Goal: Task Accomplishment & Management: Use online tool/utility

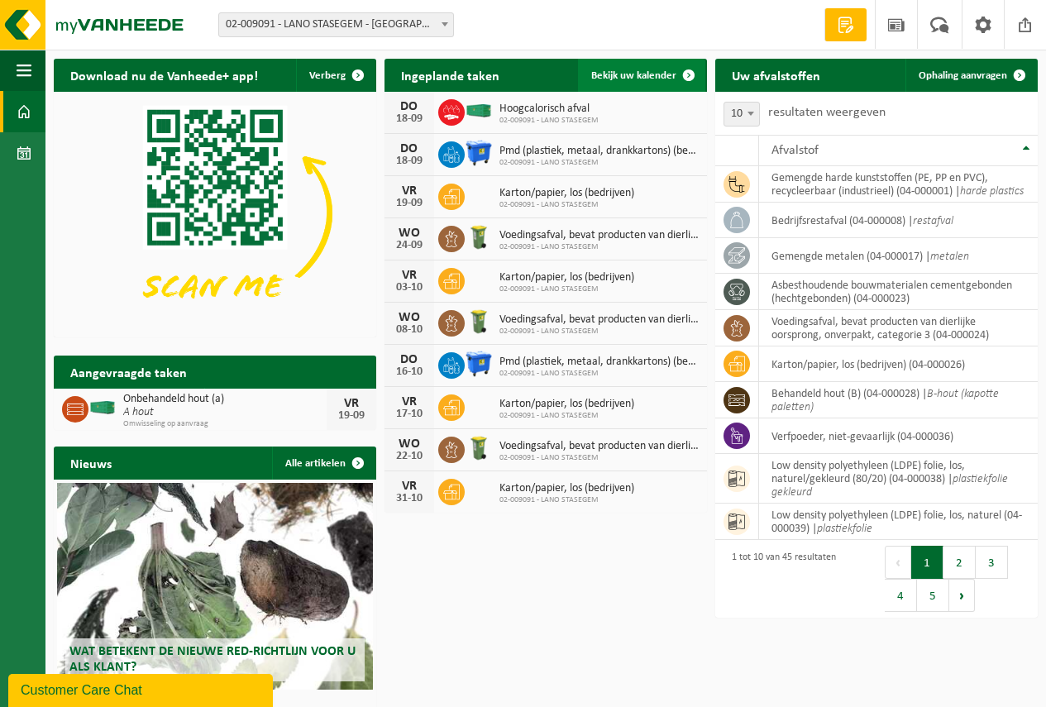
click at [613, 75] on span "Bekijk uw kalender" at bounding box center [633, 75] width 85 height 11
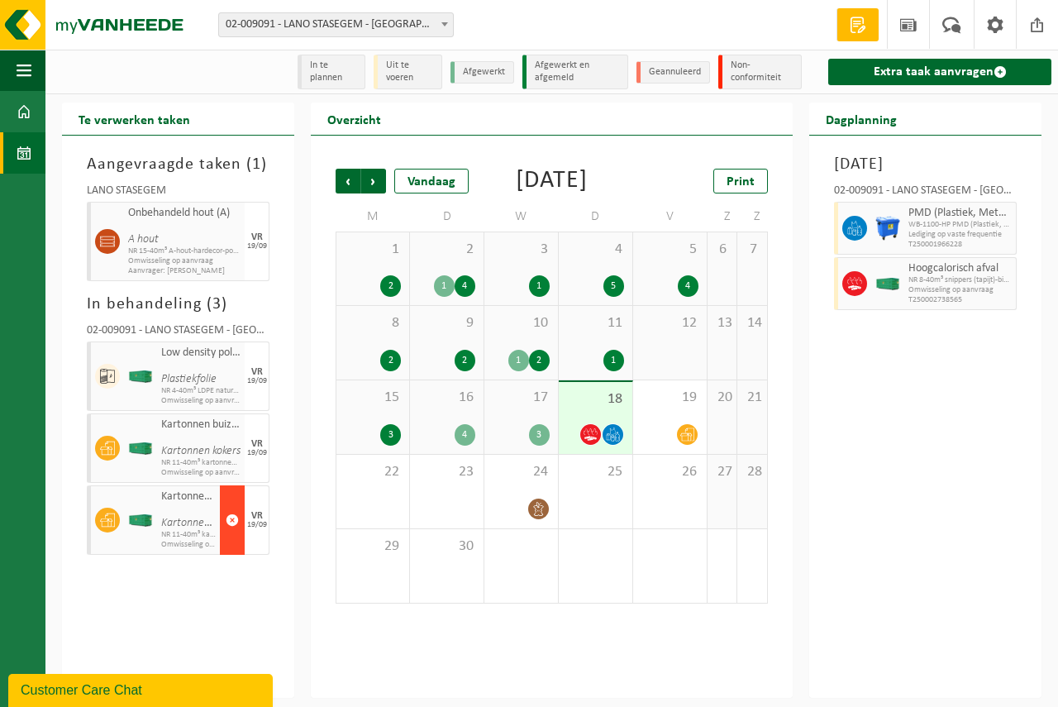
click at [235, 516] on span "button" at bounding box center [232, 520] width 13 height 33
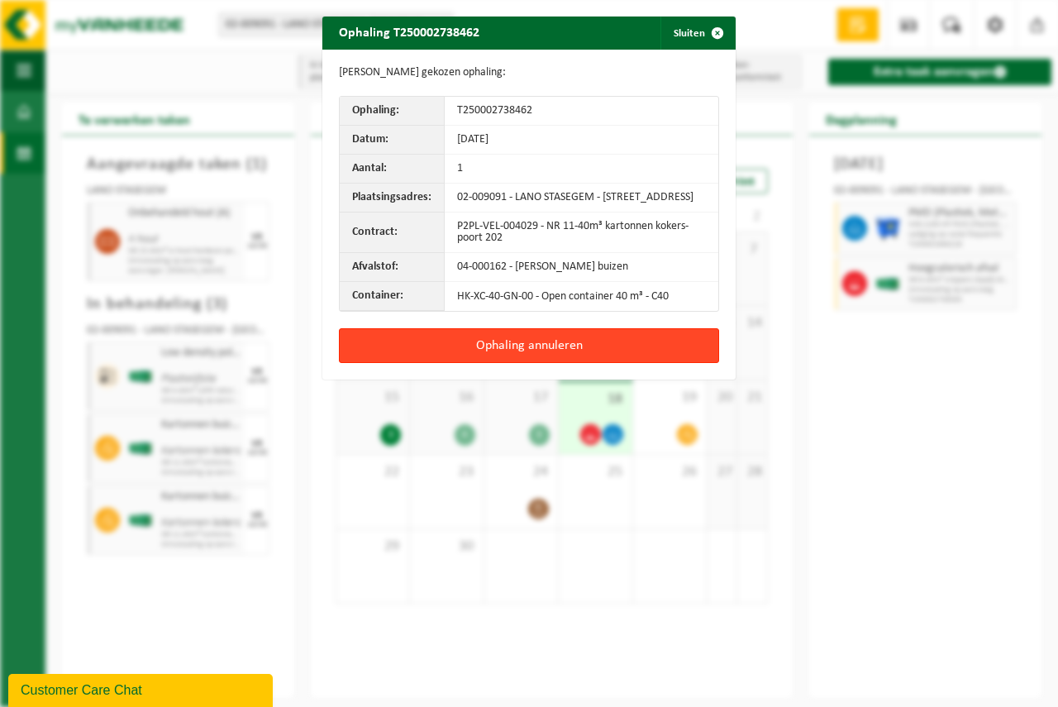
click at [507, 354] on button "Ophaling annuleren" at bounding box center [529, 345] width 380 height 35
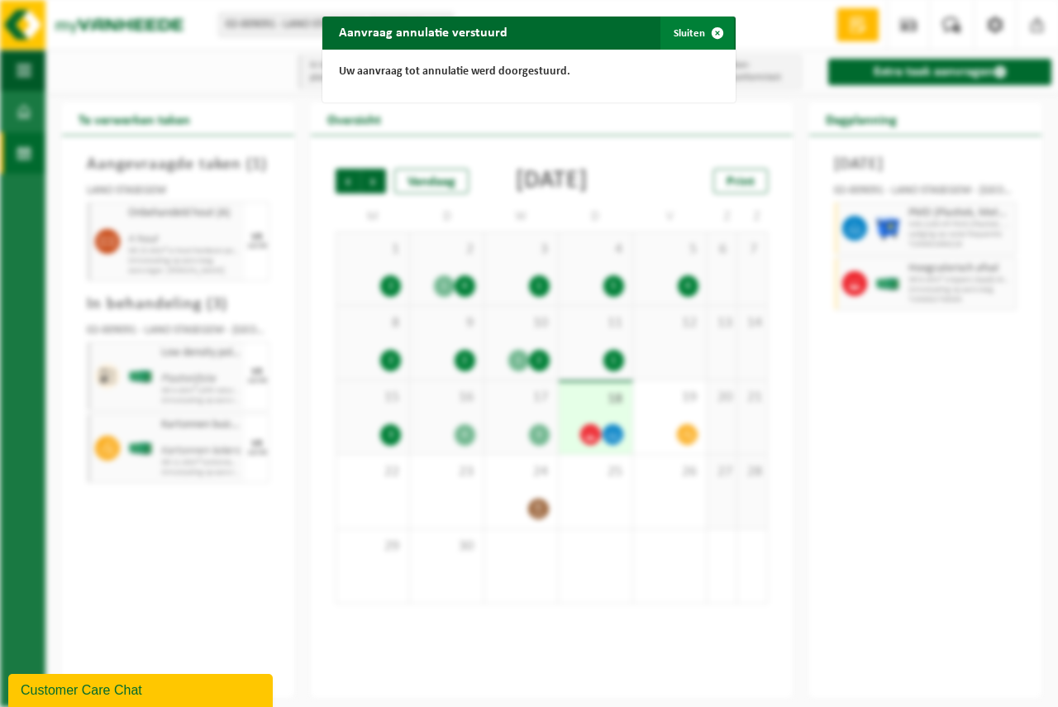
click at [714, 32] on span "button" at bounding box center [717, 33] width 33 height 33
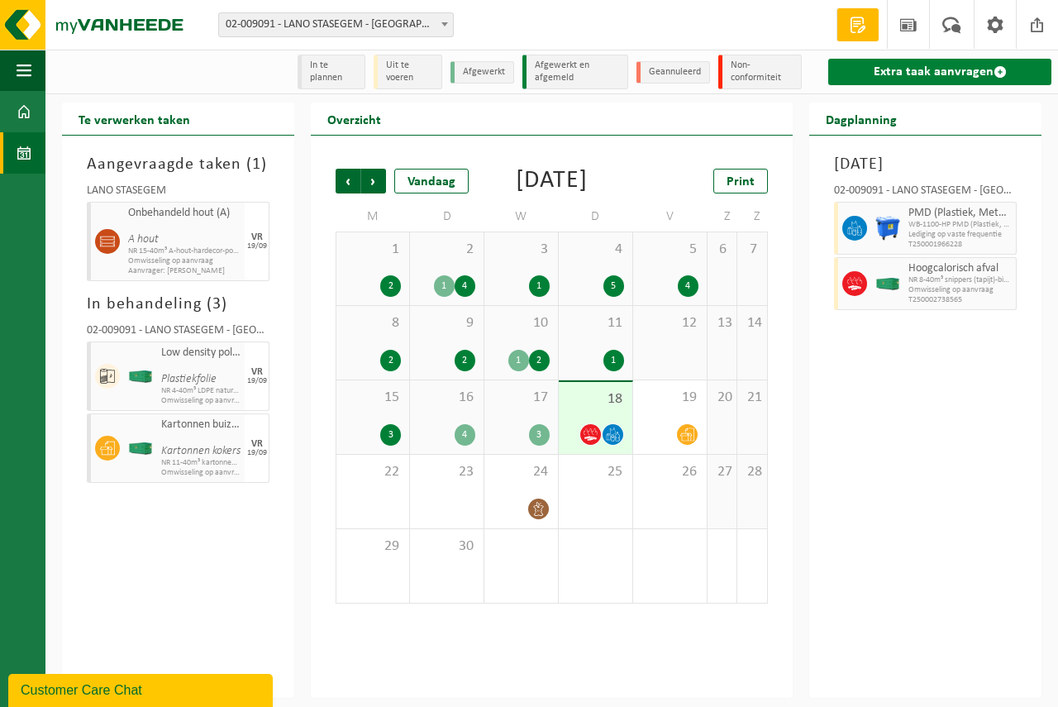
click at [939, 63] on link "Extra taak aanvragen" at bounding box center [939, 72] width 223 height 26
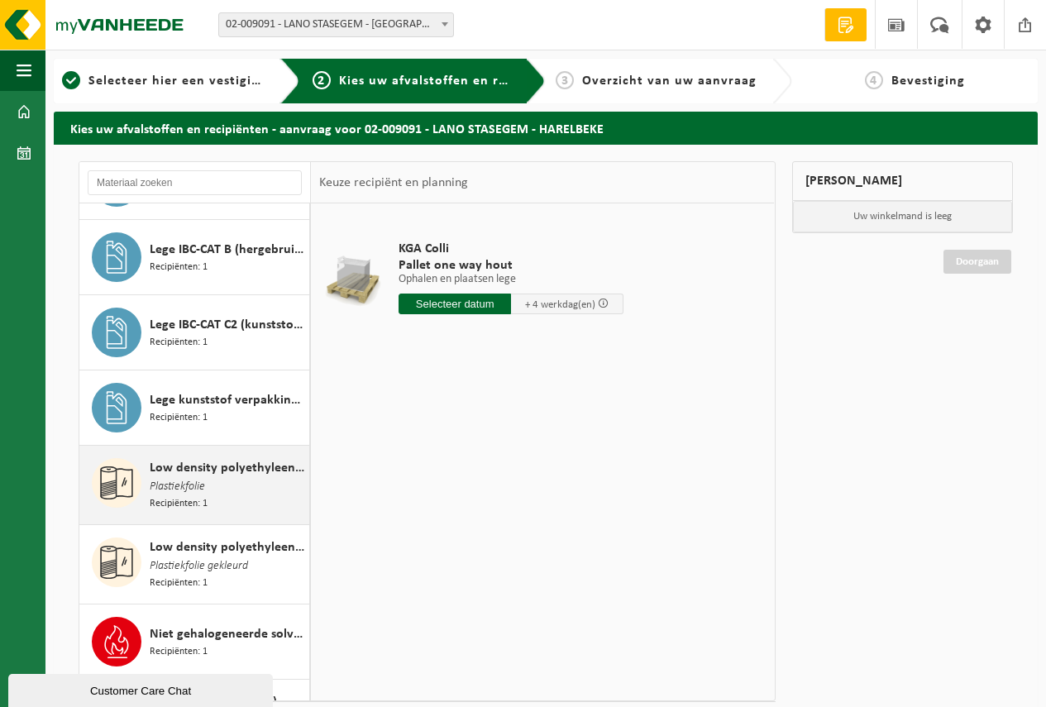
scroll to position [1736, 0]
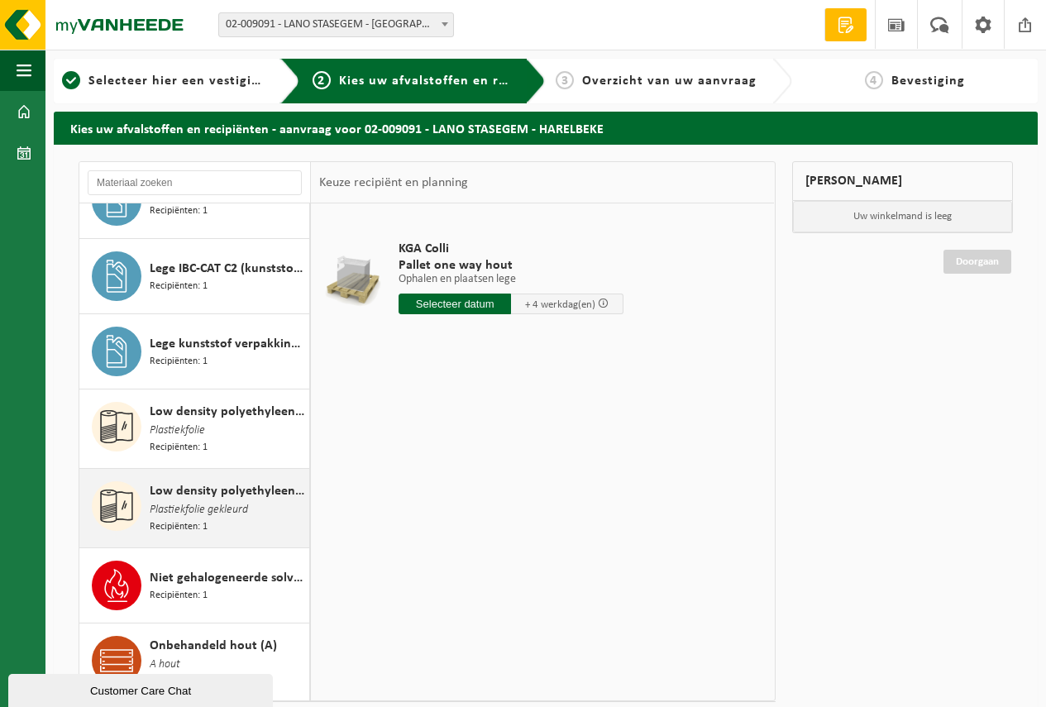
click at [198, 481] on span "Low density polyethyleen (LDPE) folie, los, naturel/gekleurd (80/20)" at bounding box center [227, 491] width 155 height 20
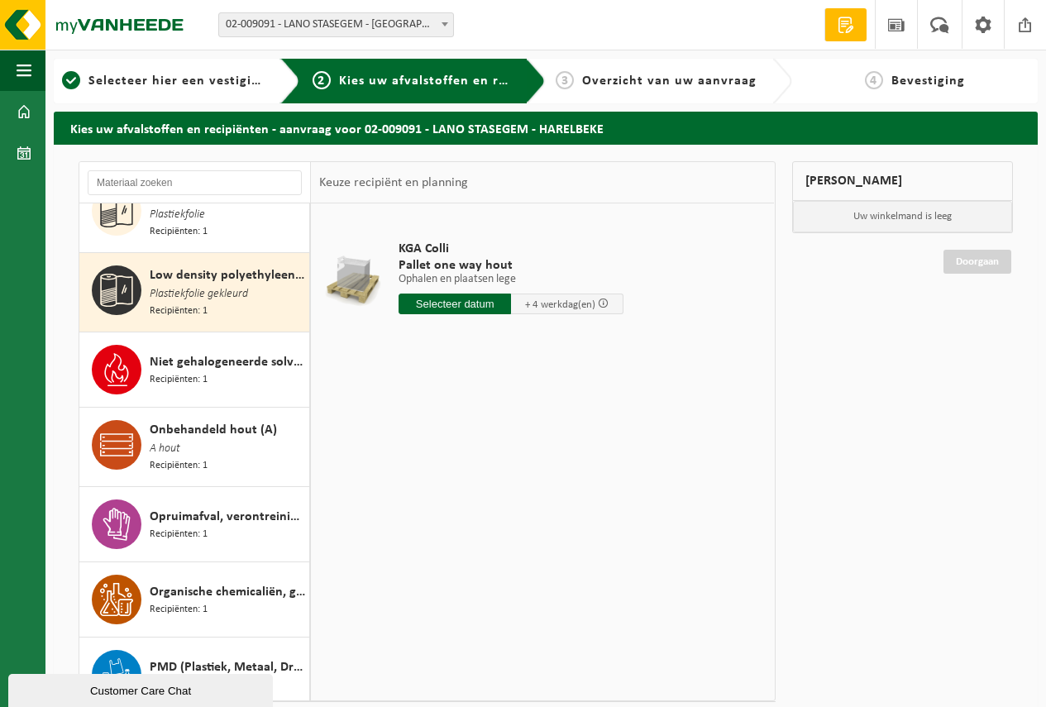
scroll to position [1974, 0]
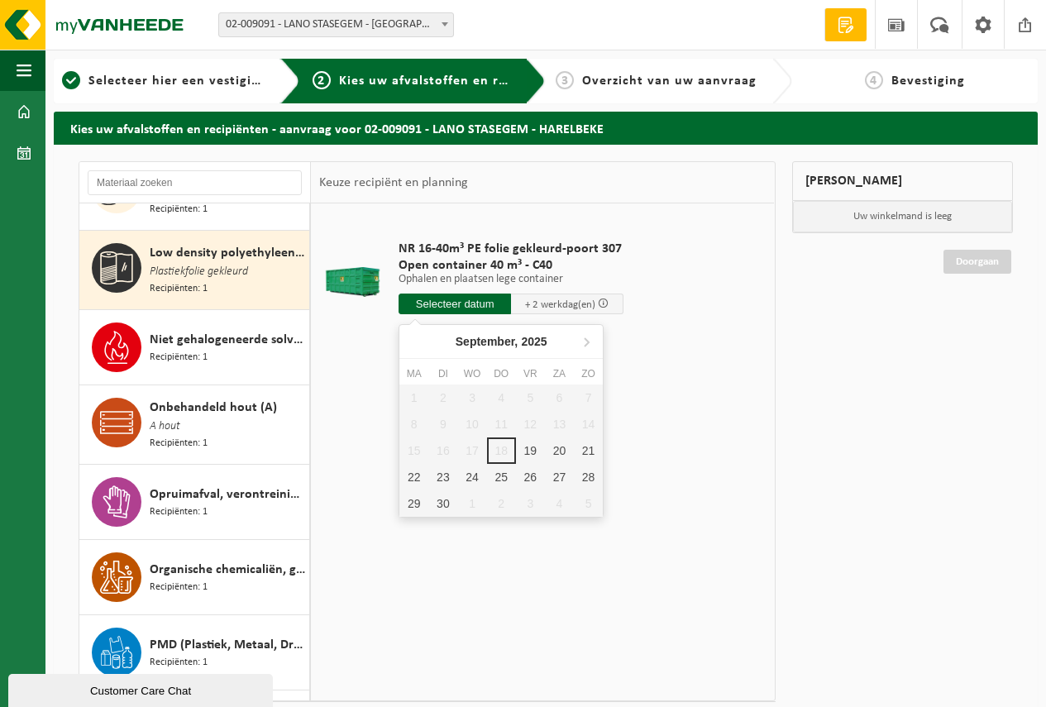
click at [445, 303] on input "text" at bounding box center [455, 304] width 112 height 21
click at [526, 449] on div "19" at bounding box center [530, 450] width 29 height 26
type input "Van 2025-09-19"
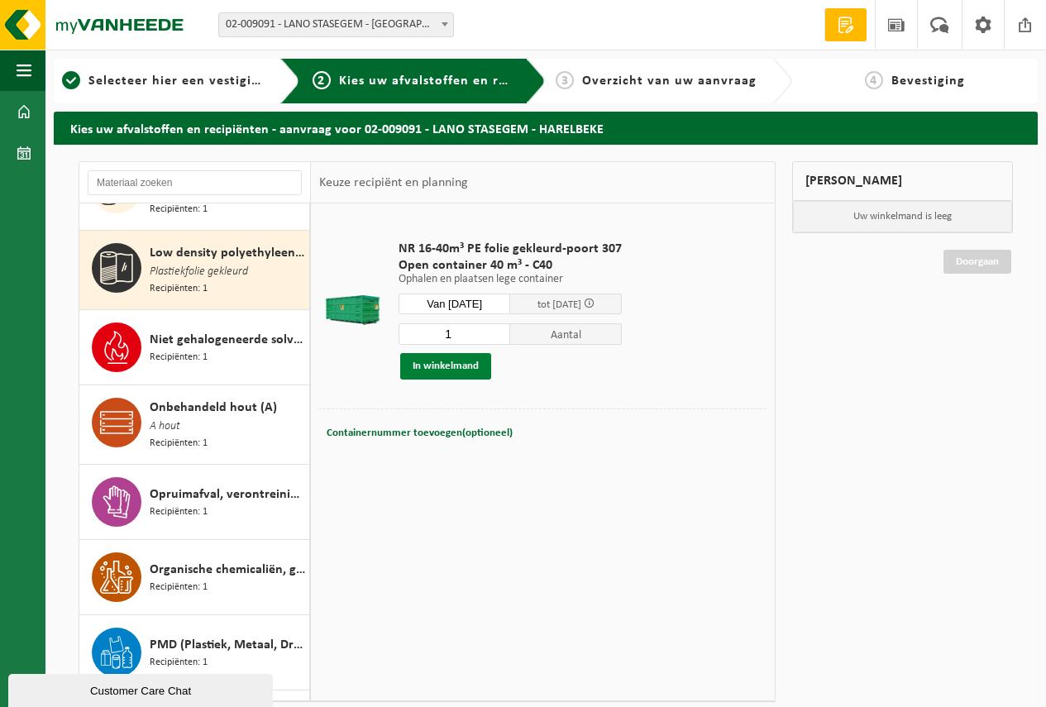
click at [433, 362] on button "In winkelmand" at bounding box center [445, 366] width 91 height 26
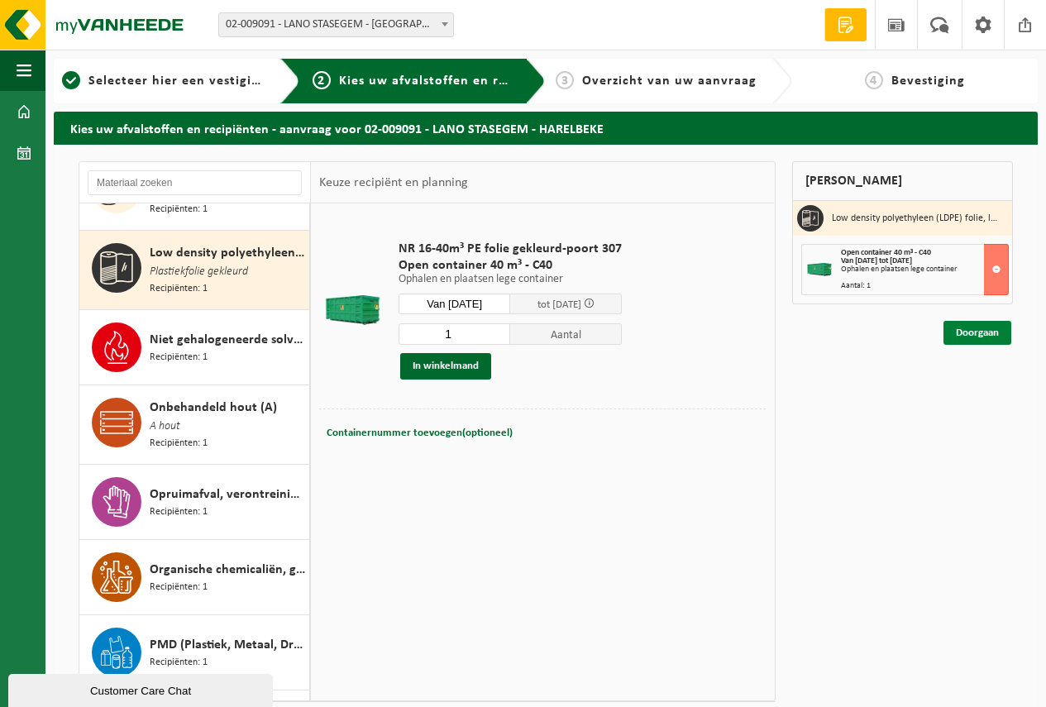
click at [972, 332] on link "Doorgaan" at bounding box center [977, 333] width 68 height 24
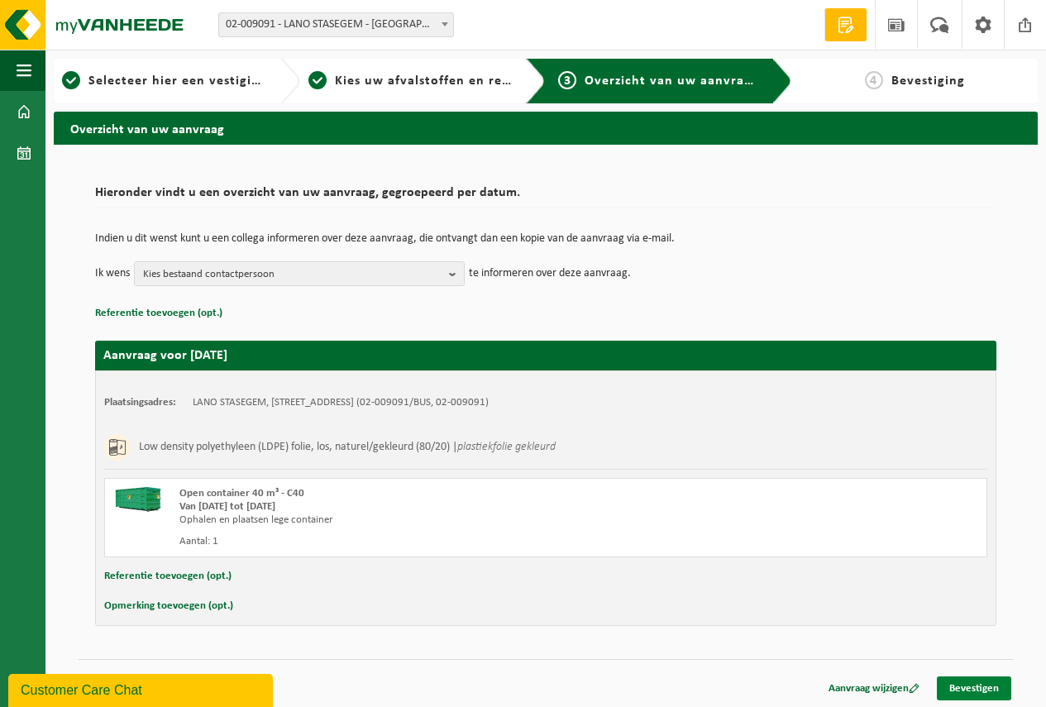
click at [968, 685] on link "Bevestigen" at bounding box center [974, 688] width 74 height 24
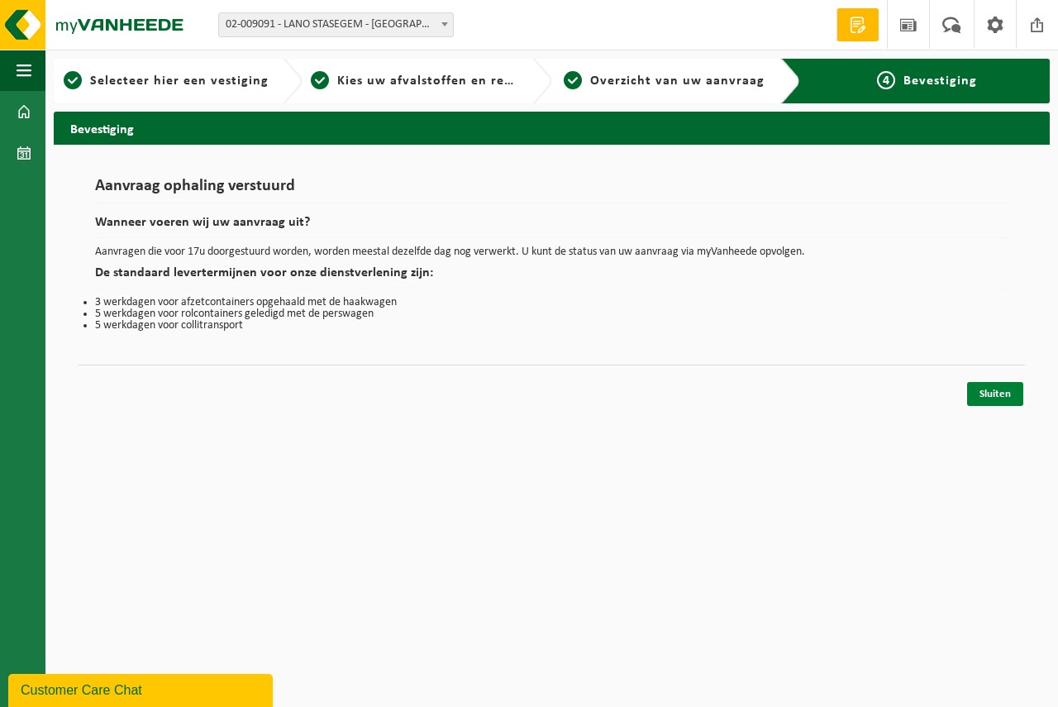
click at [995, 395] on link "Sluiten" at bounding box center [995, 394] width 56 height 24
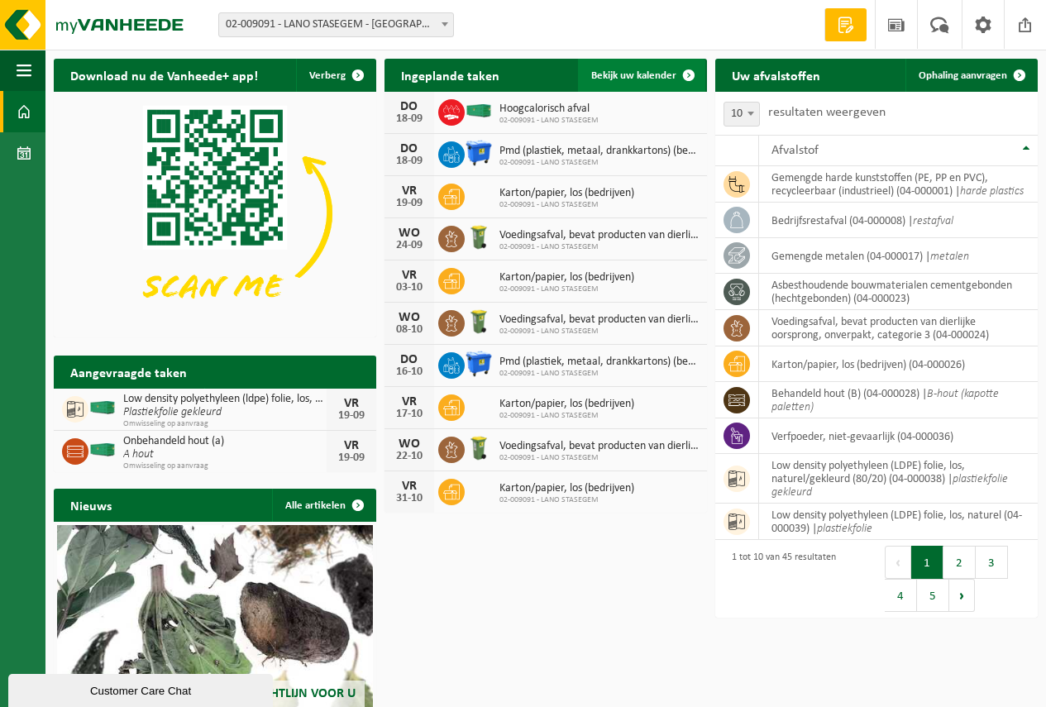
click at [622, 67] on link "Bekijk uw kalender" at bounding box center [641, 75] width 127 height 33
